Goal: Find specific page/section: Find specific page/section

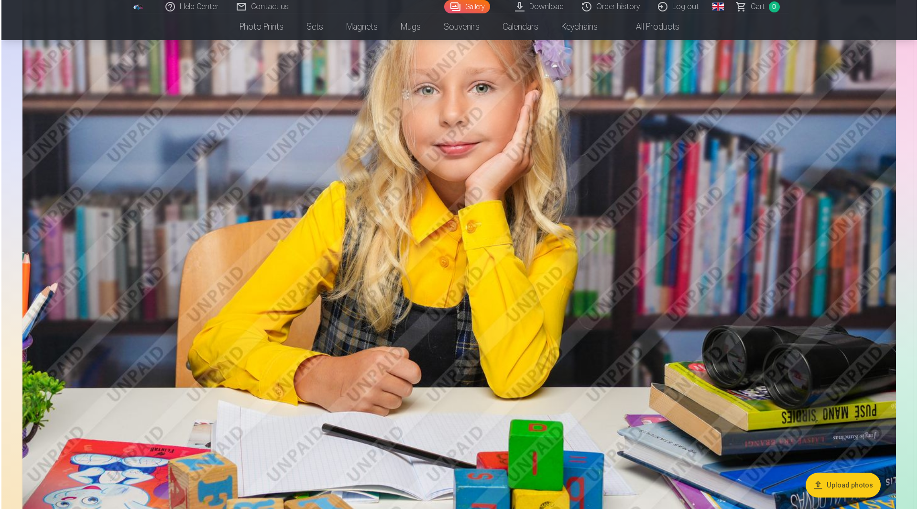
scroll to position [3779, 0]
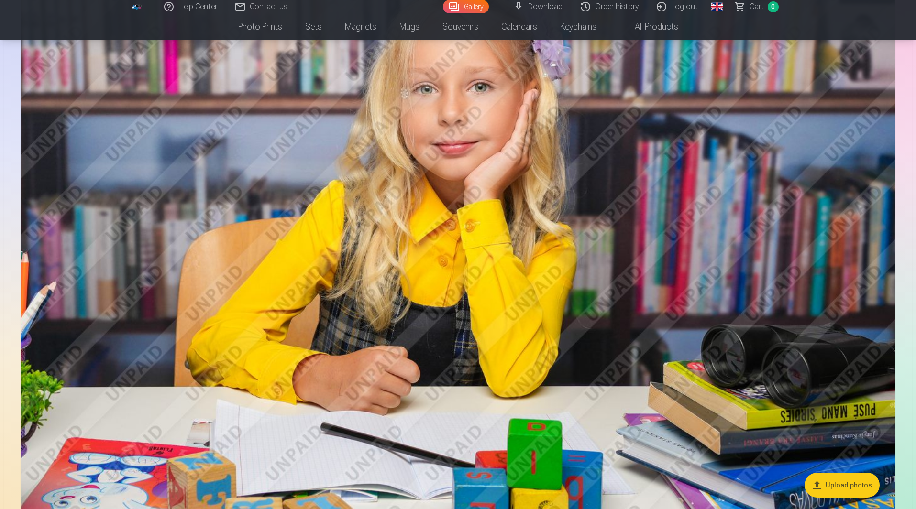
click at [515, 276] on img at bounding box center [458, 230] width 874 height 583
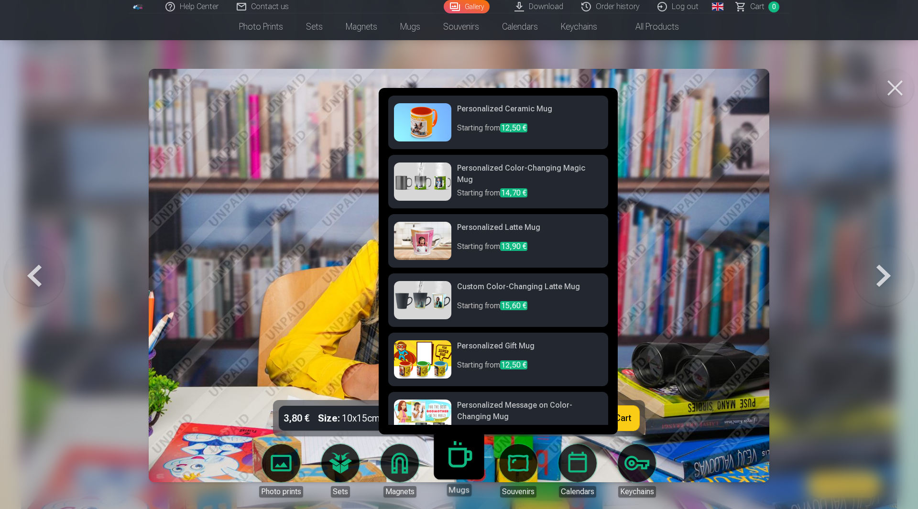
click at [468, 465] on link "Mugs" at bounding box center [459, 467] width 59 height 59
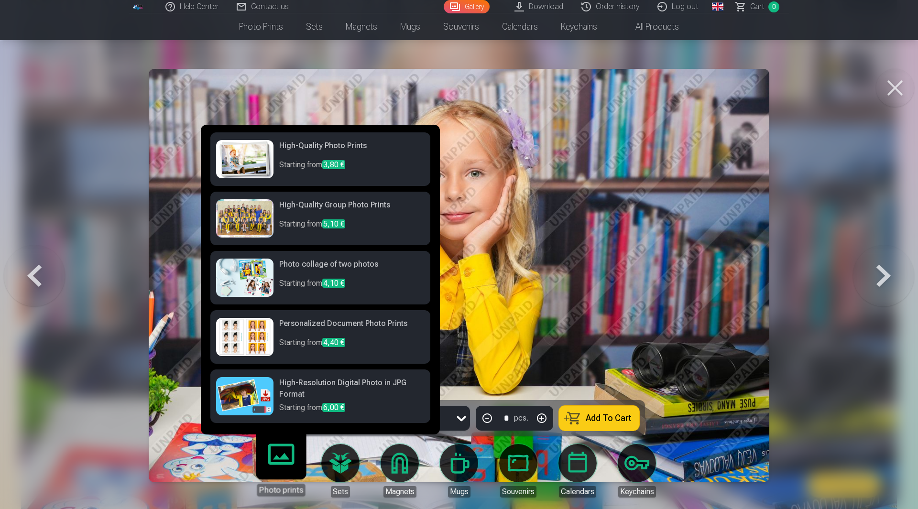
click at [281, 474] on link "Photo prints" at bounding box center [281, 467] width 59 height 59
click at [551, 295] on img at bounding box center [459, 276] width 621 height 414
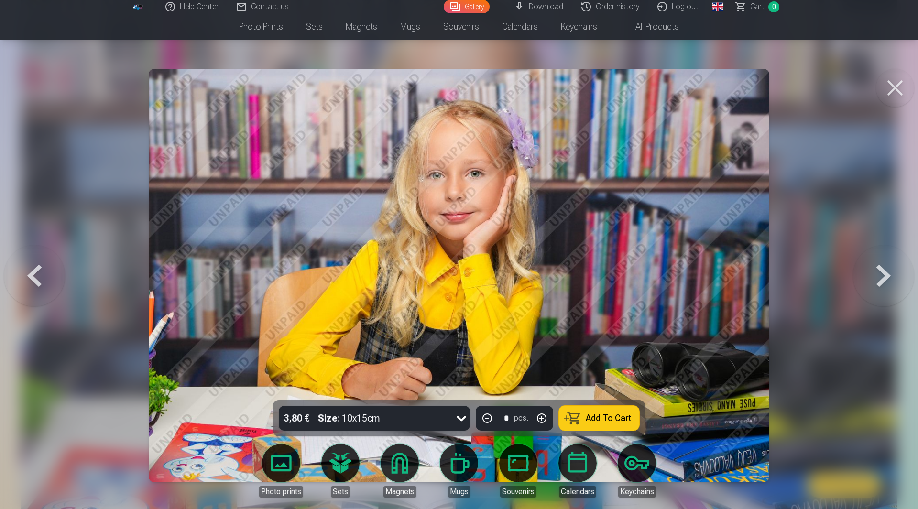
click at [888, 87] on button at bounding box center [895, 88] width 38 height 38
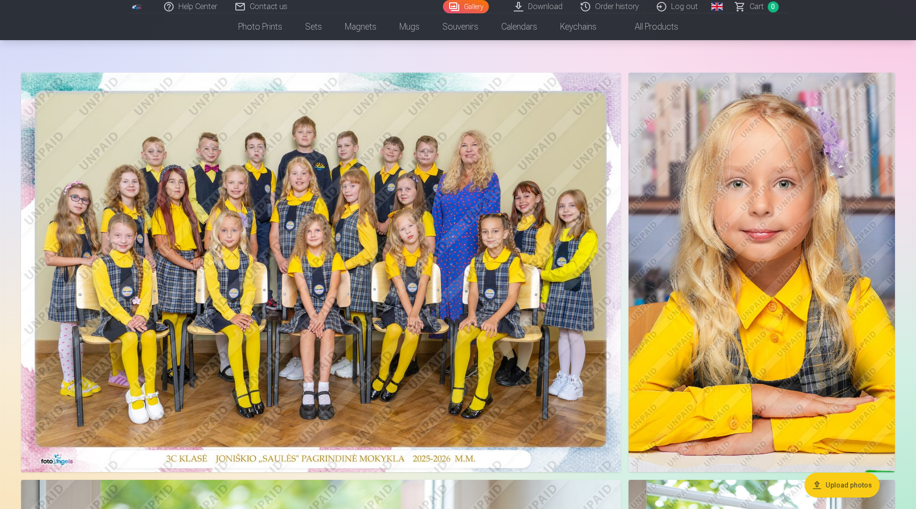
scroll to position [48, 0]
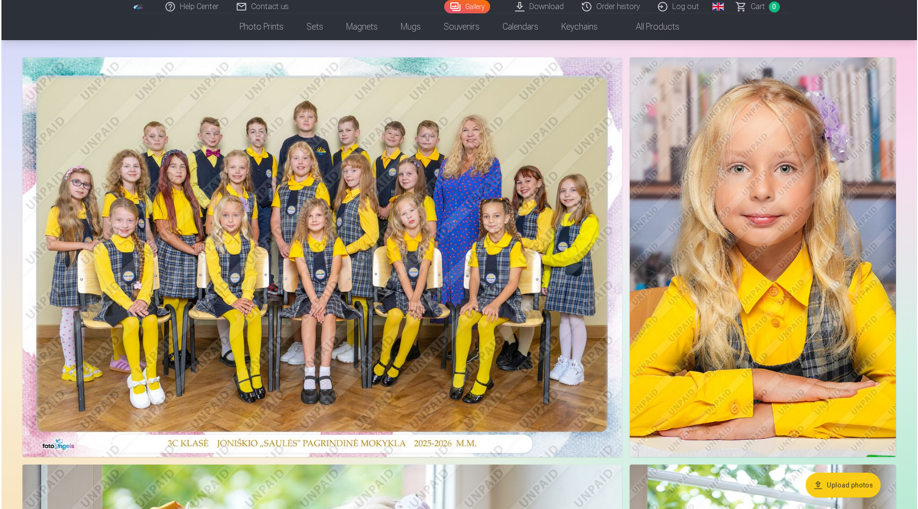
scroll to position [3779, 0]
